Goal: Information Seeking & Learning: Learn about a topic

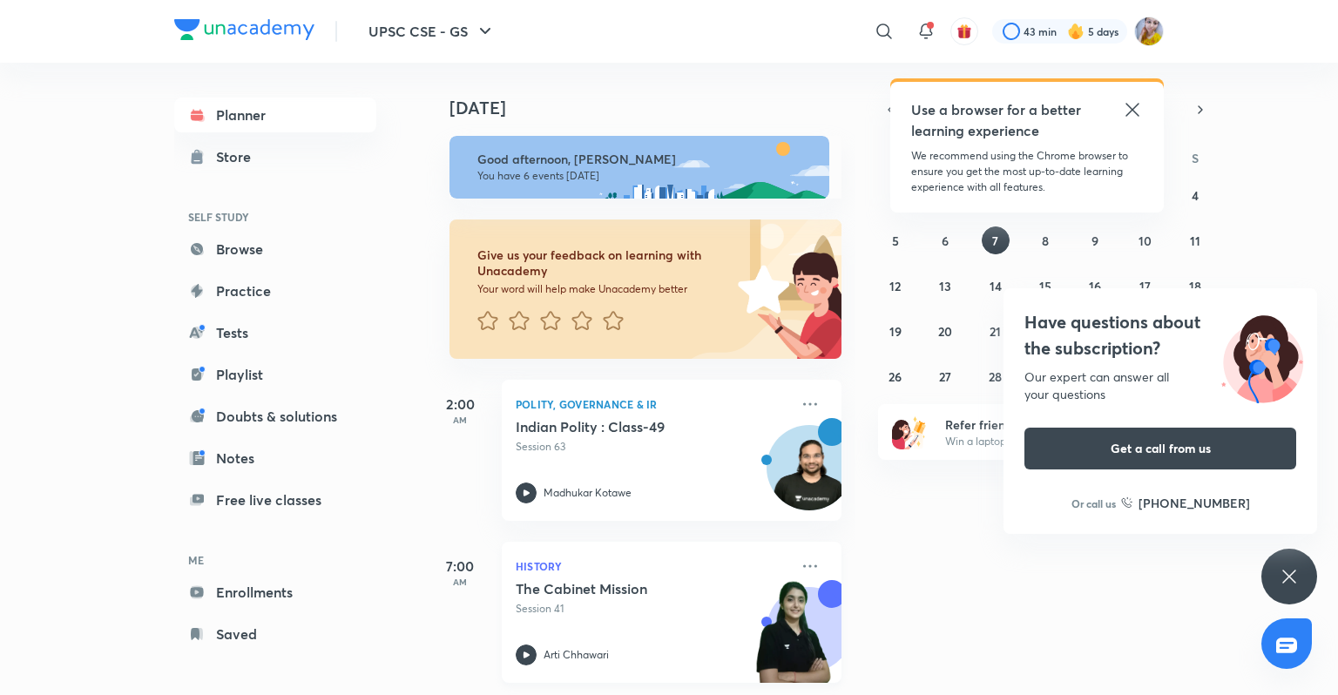
click at [1132, 107] on icon at bounding box center [1132, 109] width 21 height 21
click at [1292, 575] on icon at bounding box center [1289, 576] width 21 height 21
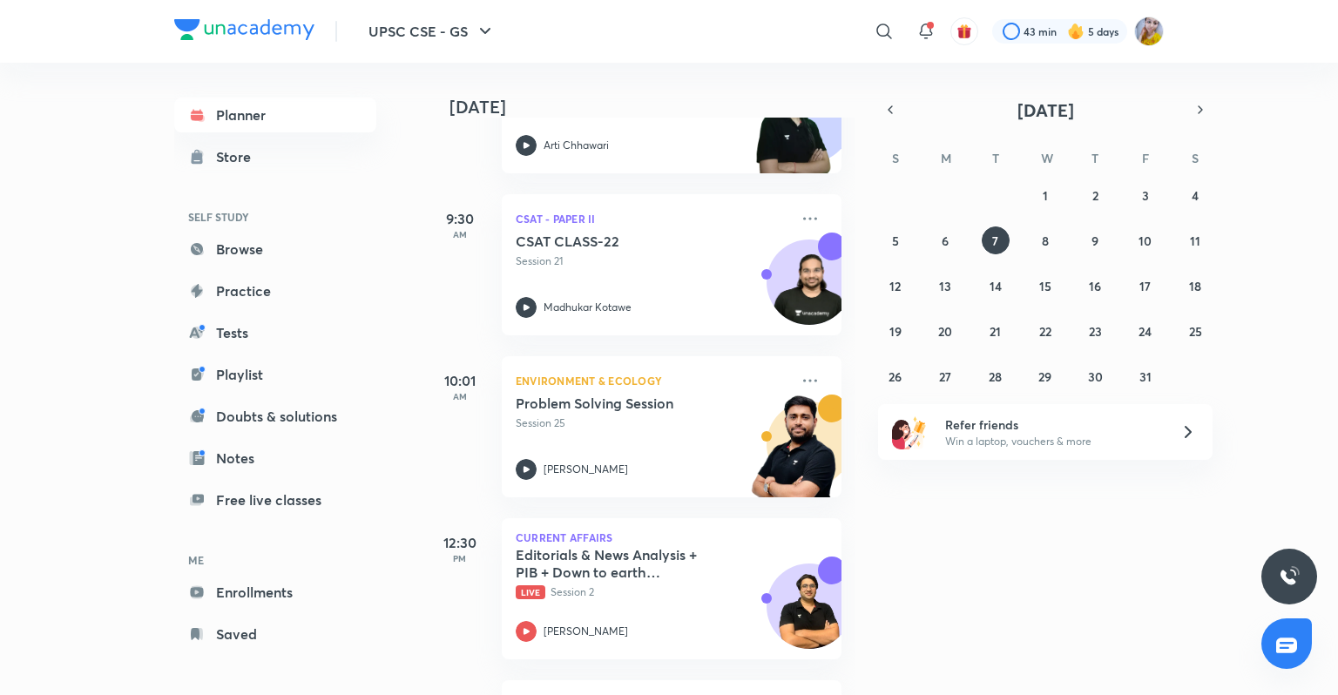
scroll to position [662, 0]
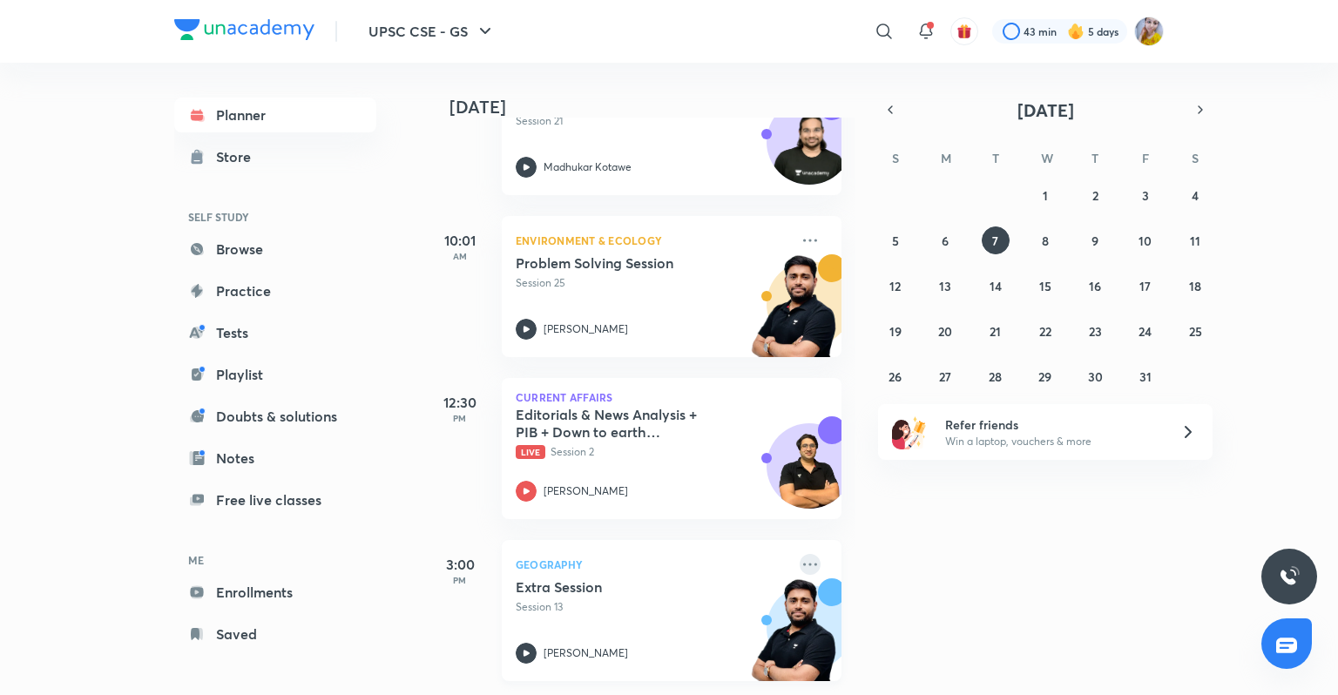
click at [803, 563] on icon at bounding box center [810, 564] width 14 height 3
click at [792, 263] on img at bounding box center [794, 314] width 96 height 120
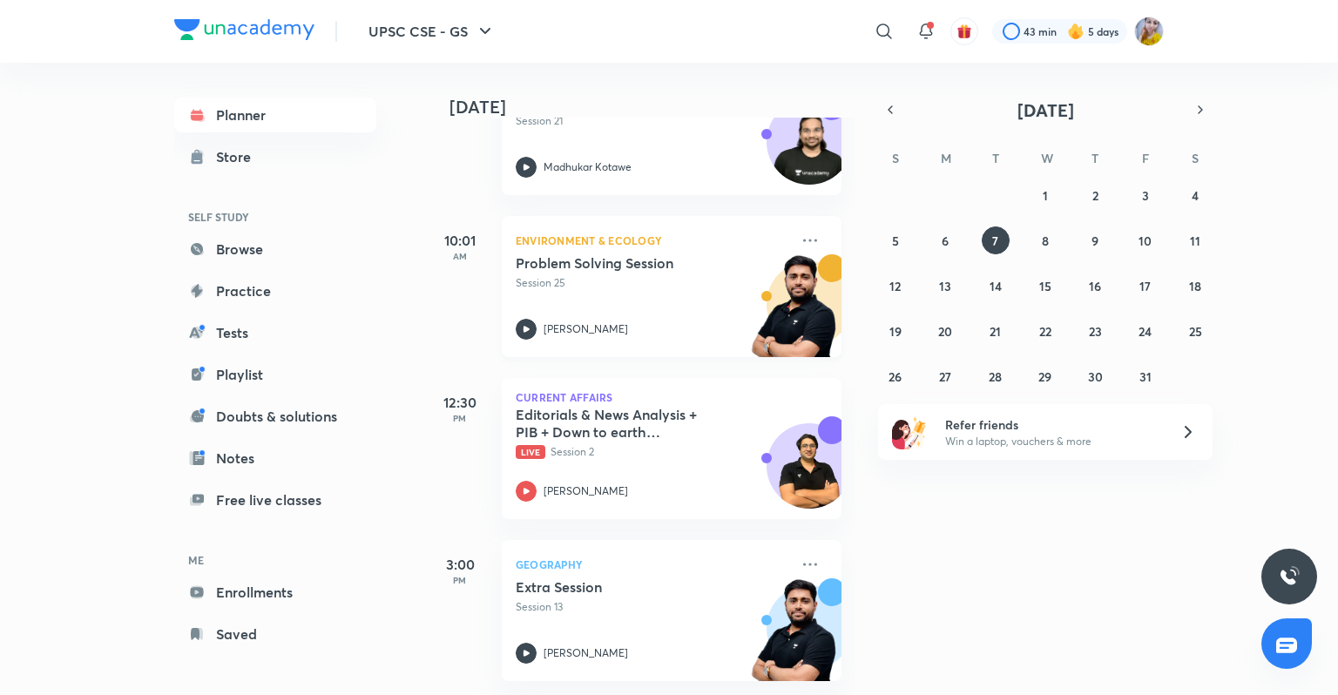
click at [795, 195] on div "9:30 AM CSAT - Paper II CSAT CLASS-22 Session 21 [PERSON_NAME]" at bounding box center [633, 114] width 417 height 162
click at [800, 89] on icon at bounding box center [810, 78] width 21 height 21
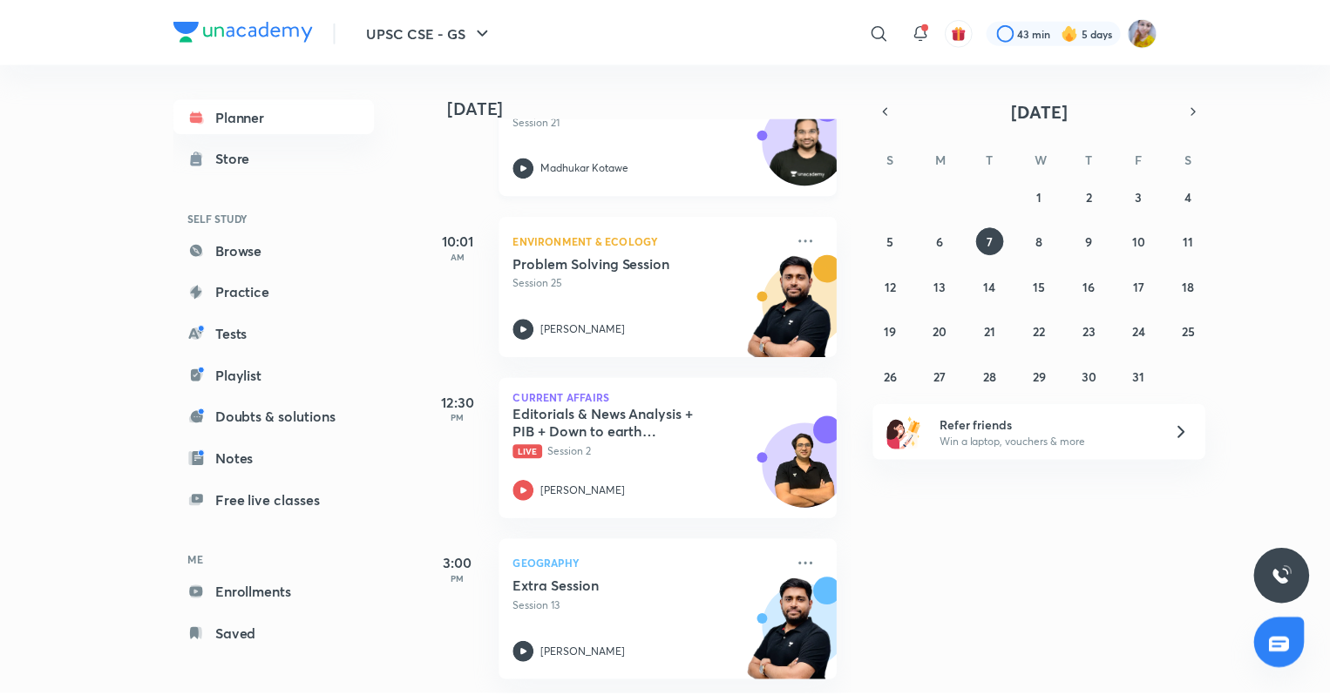
scroll to position [420, 0]
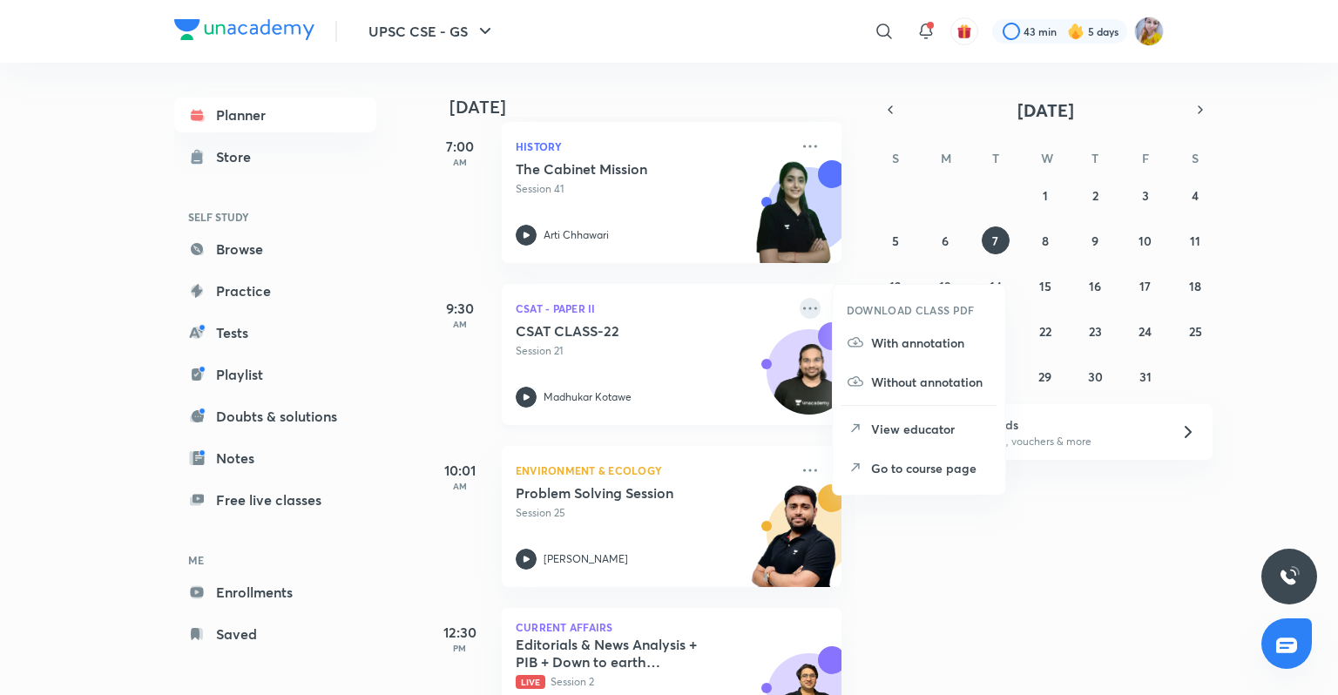
click at [804, 315] on icon at bounding box center [810, 308] width 21 height 21
click at [917, 471] on p "Go to course page" at bounding box center [931, 468] width 120 height 18
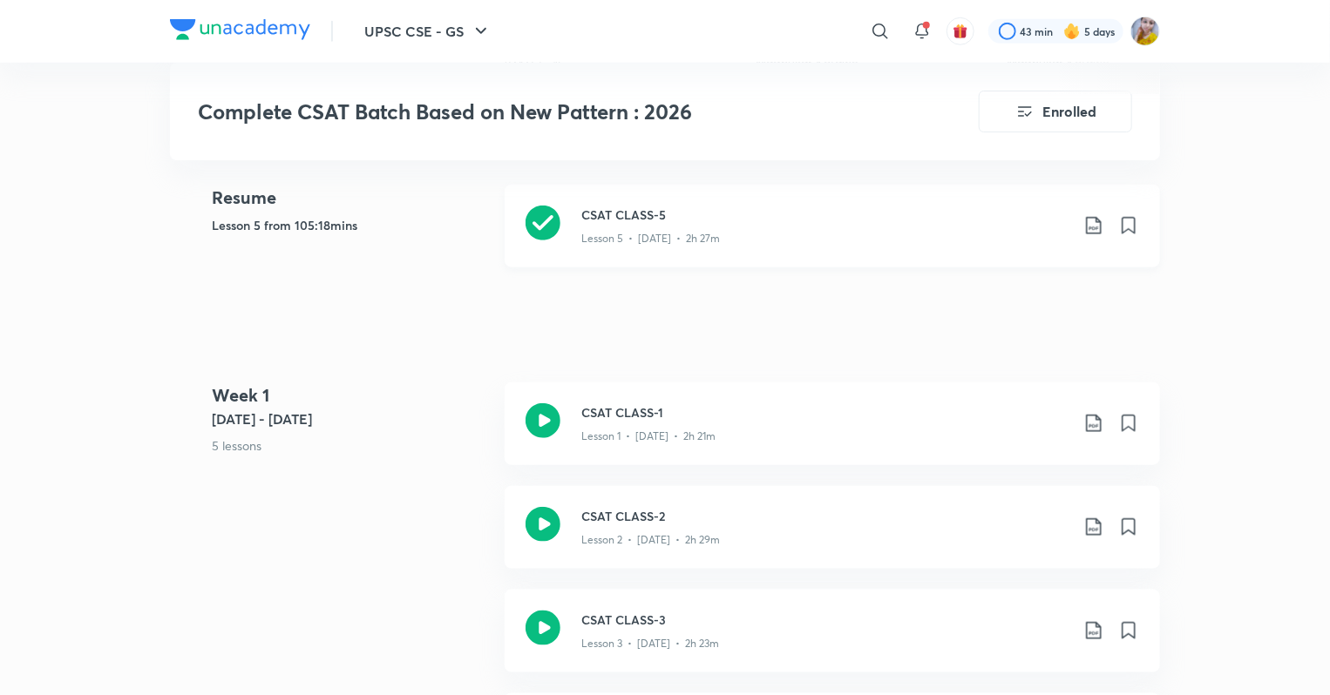
scroll to position [645, 0]
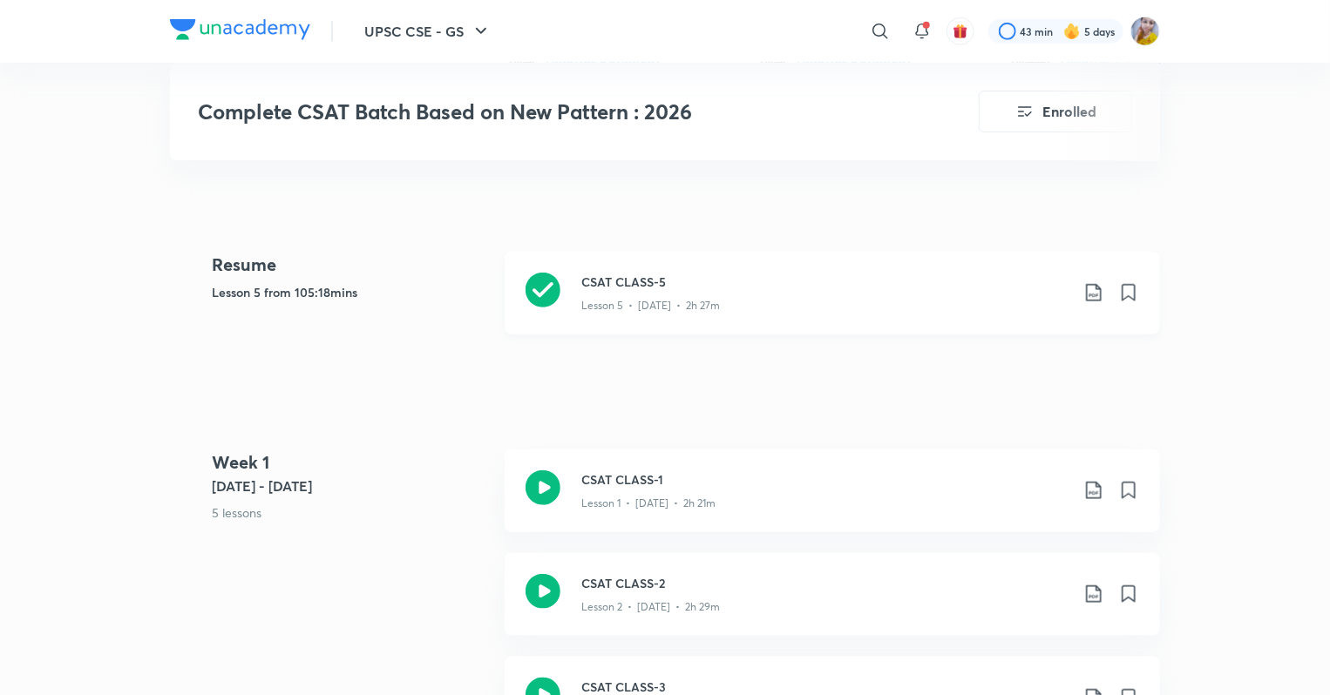
click at [539, 288] on icon at bounding box center [542, 290] width 35 height 35
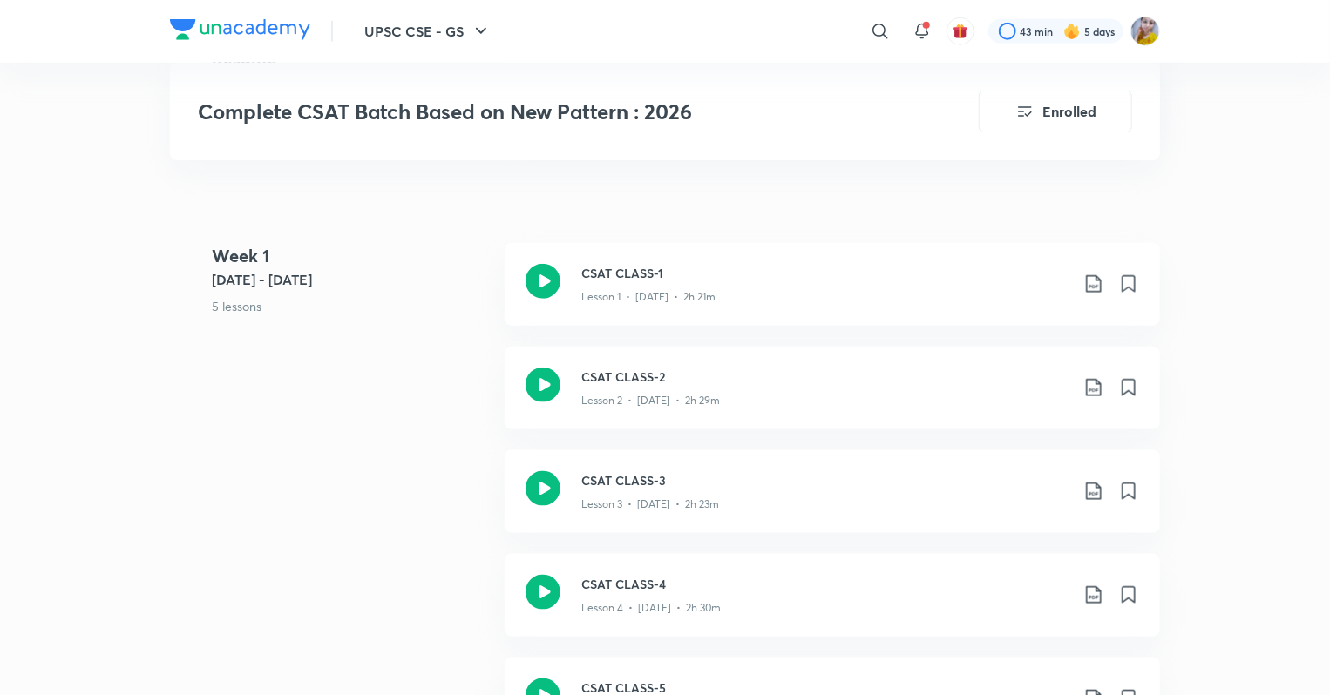
scroll to position [852, 0]
click at [613, 594] on div "Lesson 4 • [DATE] • 2h 30m" at bounding box center [825, 604] width 488 height 23
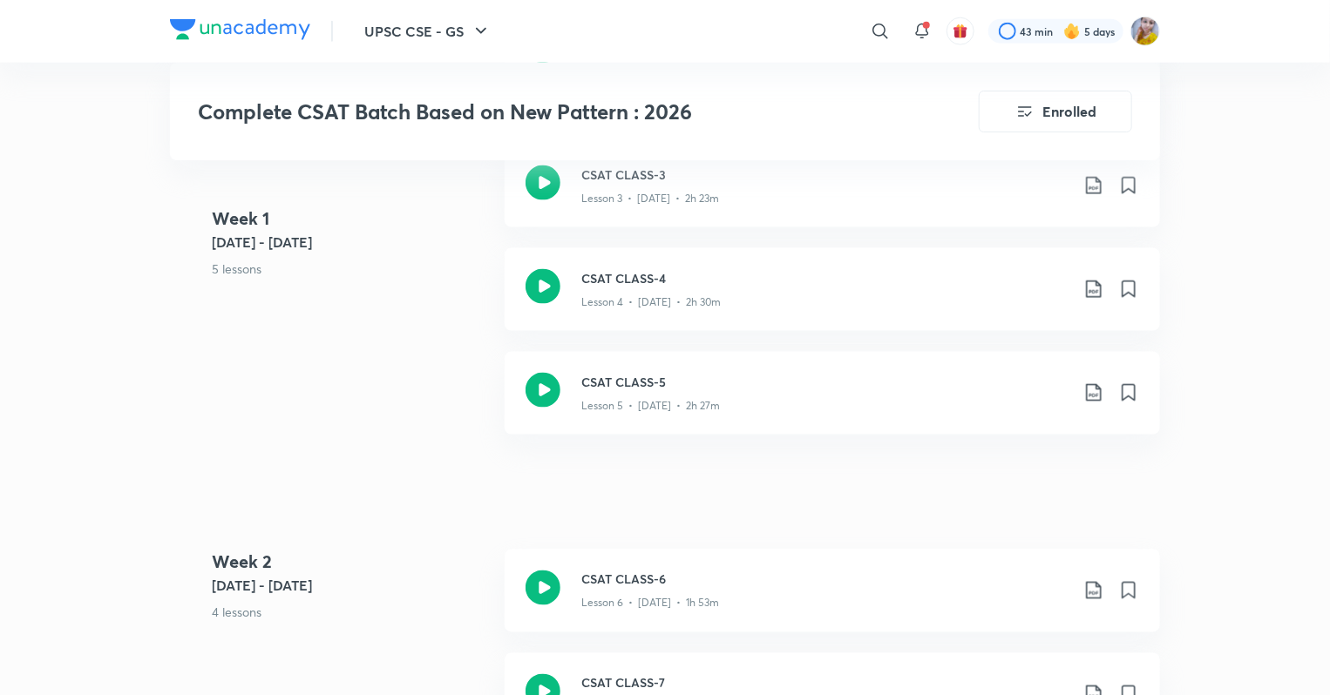
scroll to position [1185, 0]
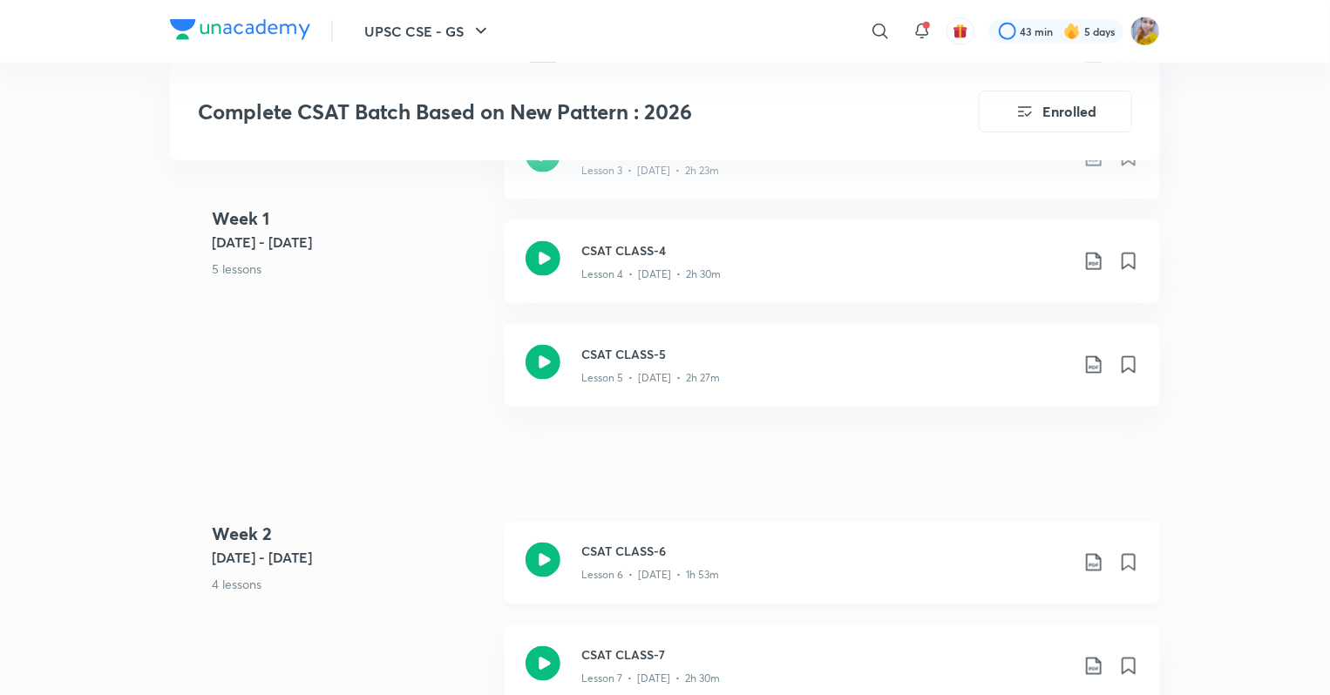
click at [545, 559] on icon at bounding box center [542, 560] width 35 height 35
